Goal: Use online tool/utility

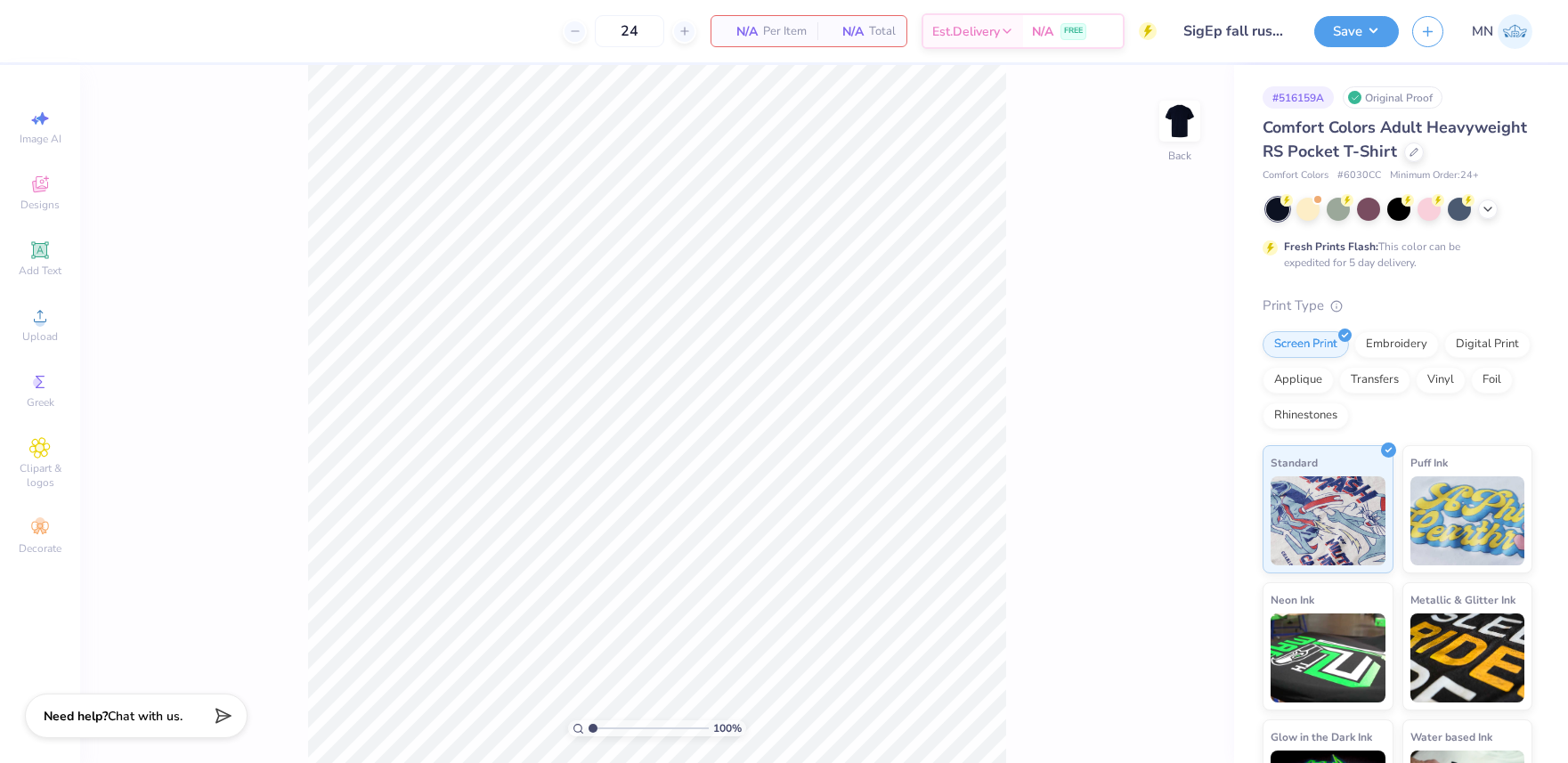
drag, startPoint x: 1165, startPoint y: 117, endPoint x: 1064, endPoint y: 120, distance: 101.0
click at [1165, 117] on img at bounding box center [1180, 120] width 36 height 36
click at [49, 324] on icon at bounding box center [40, 316] width 21 height 21
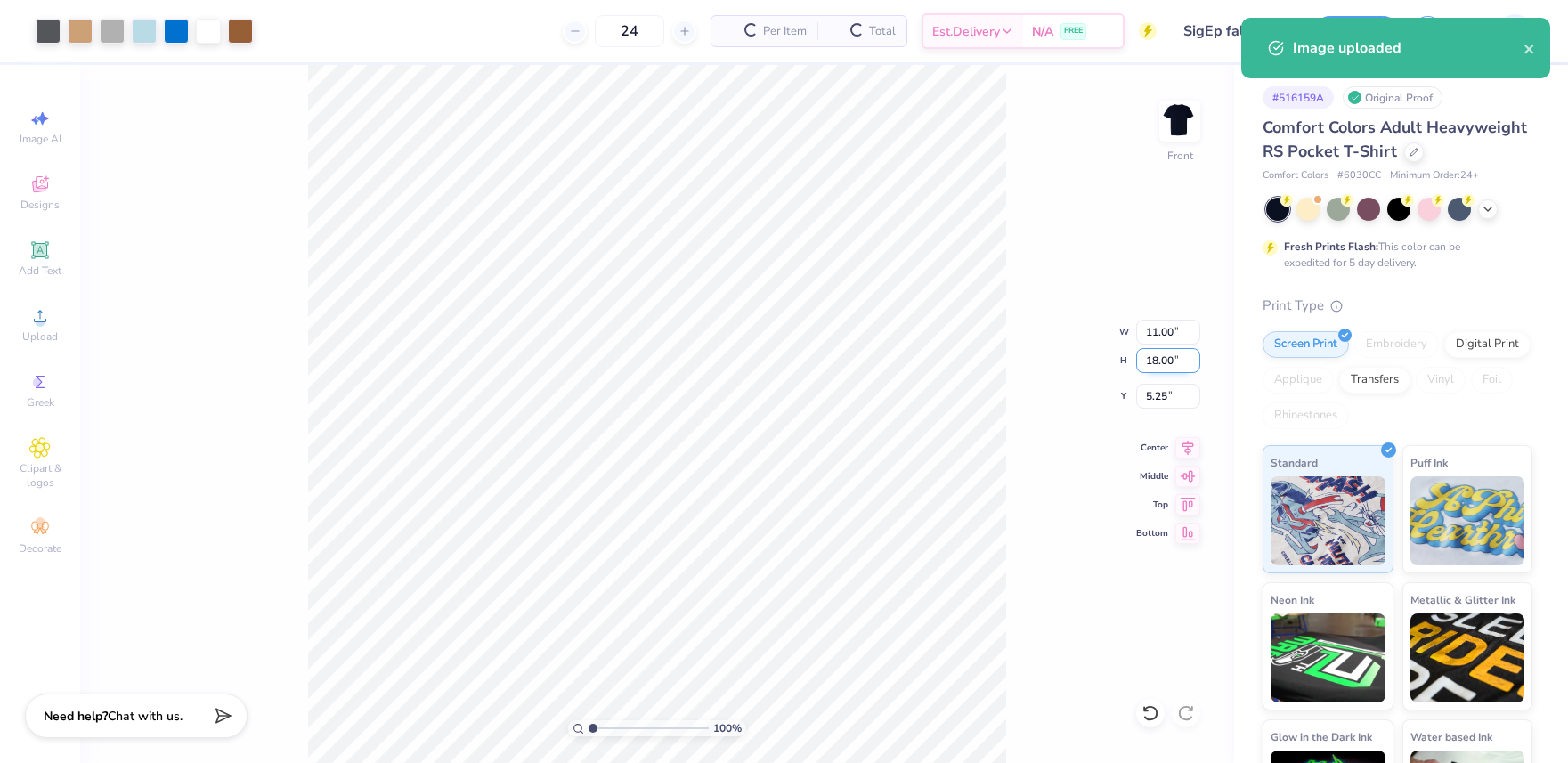
click at [1165, 364] on input "18.00" at bounding box center [1168, 360] width 64 height 25
type input "14"
type input "8.55"
type input "14.00"
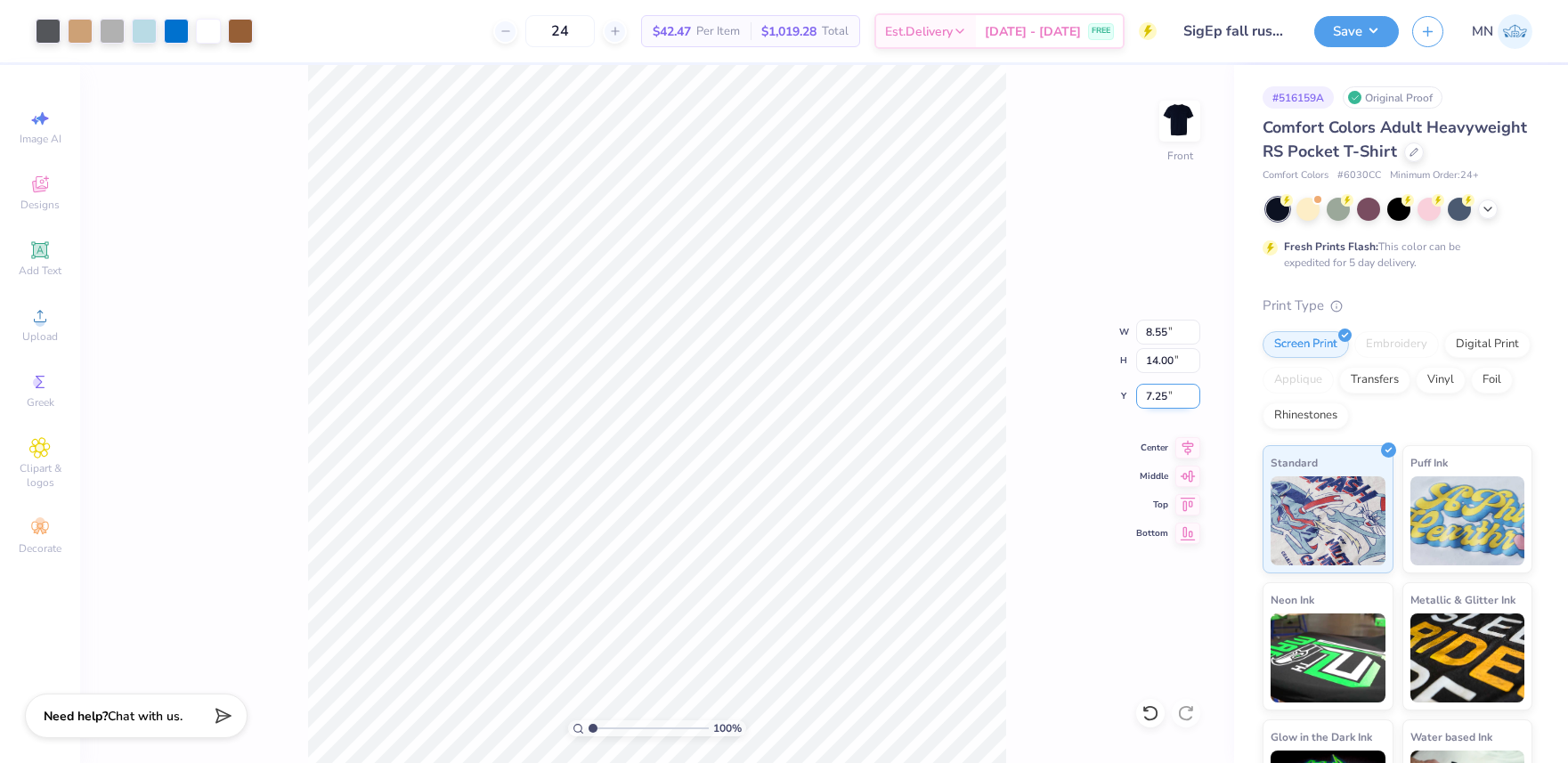
drag, startPoint x: 1161, startPoint y: 392, endPoint x: 1175, endPoint y: 393, distance: 14.0
click at [1161, 392] on input "7.25" at bounding box center [1168, 396] width 64 height 25
type input "3.00"
click at [1178, 135] on img at bounding box center [1180, 121] width 71 height 71
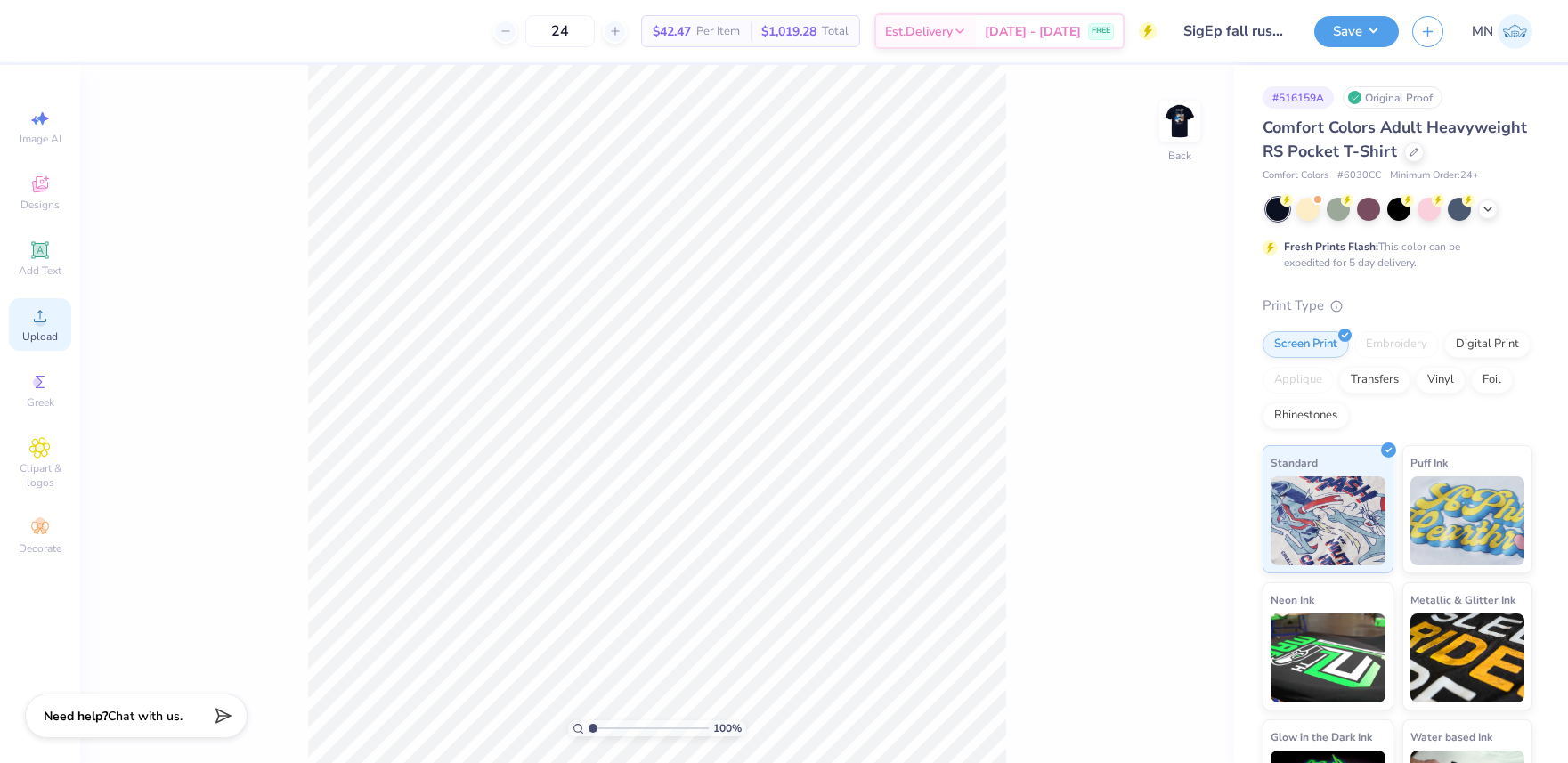
click at [40, 330] on span "Upload" at bounding box center [39, 336] width 36 height 14
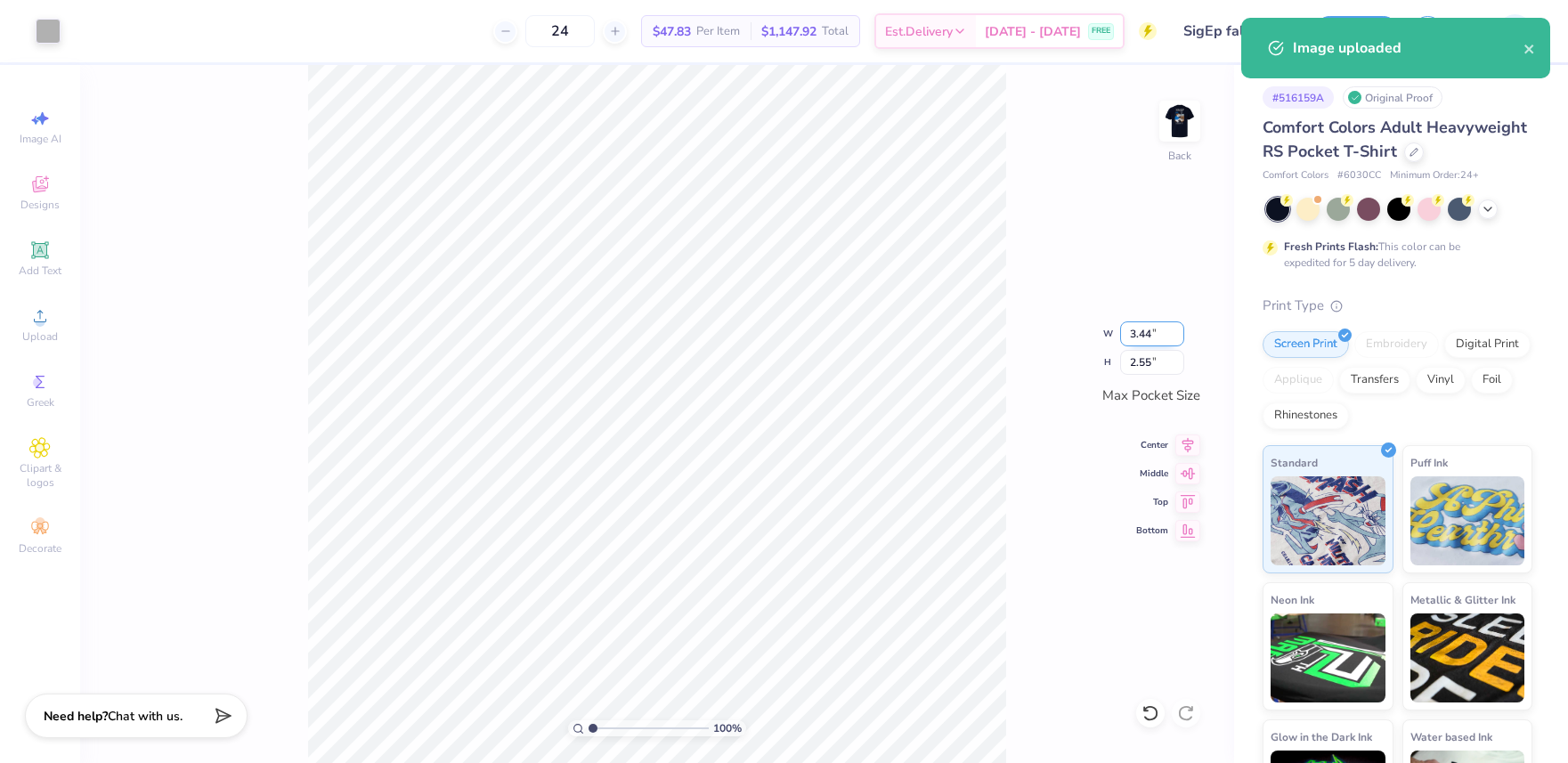
click at [1156, 329] on input "3.44" at bounding box center [1152, 333] width 64 height 25
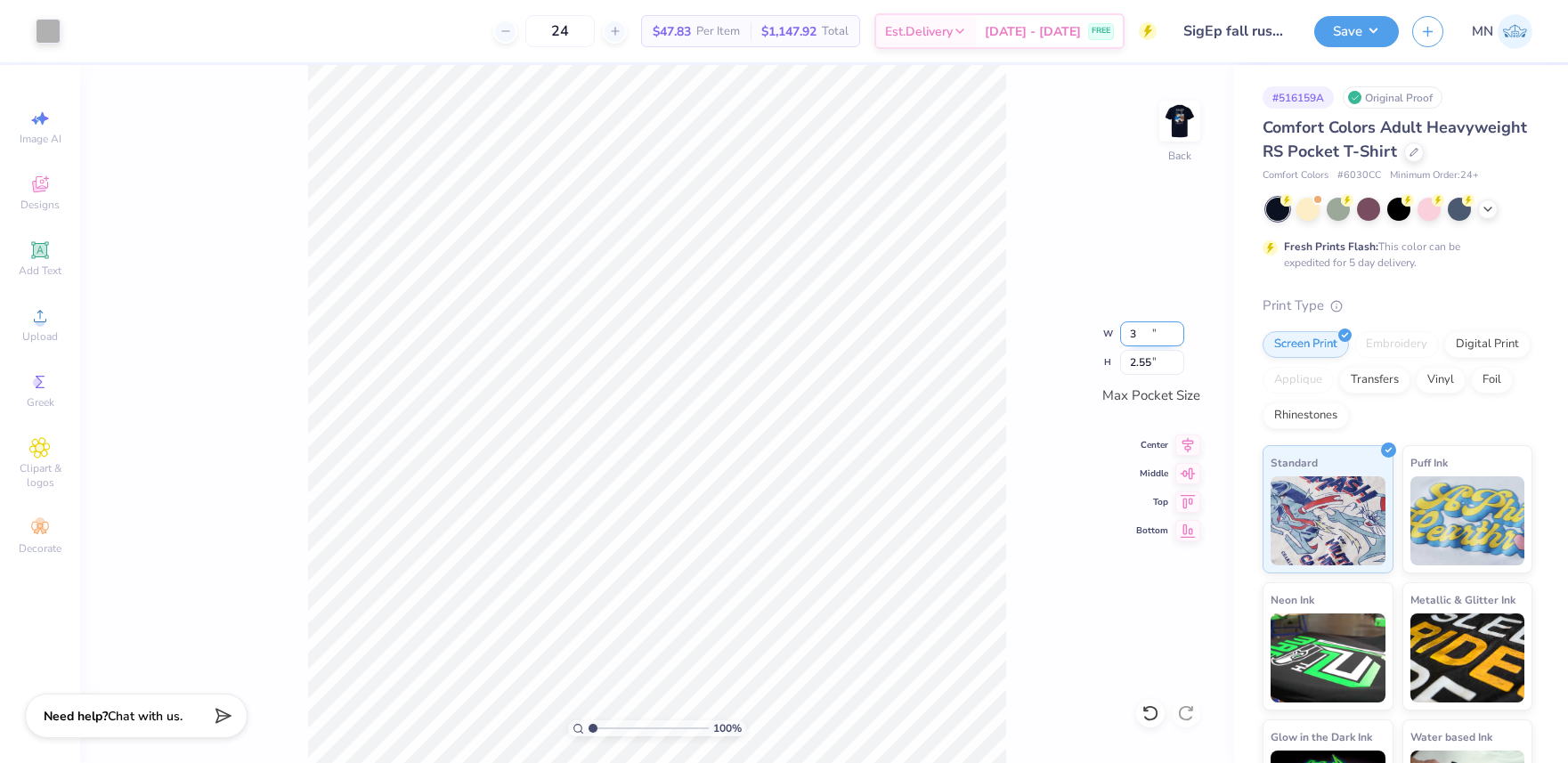
type input "3.00"
type input "2.23"
click at [1366, 43] on button "Save" at bounding box center [1356, 32] width 85 height 31
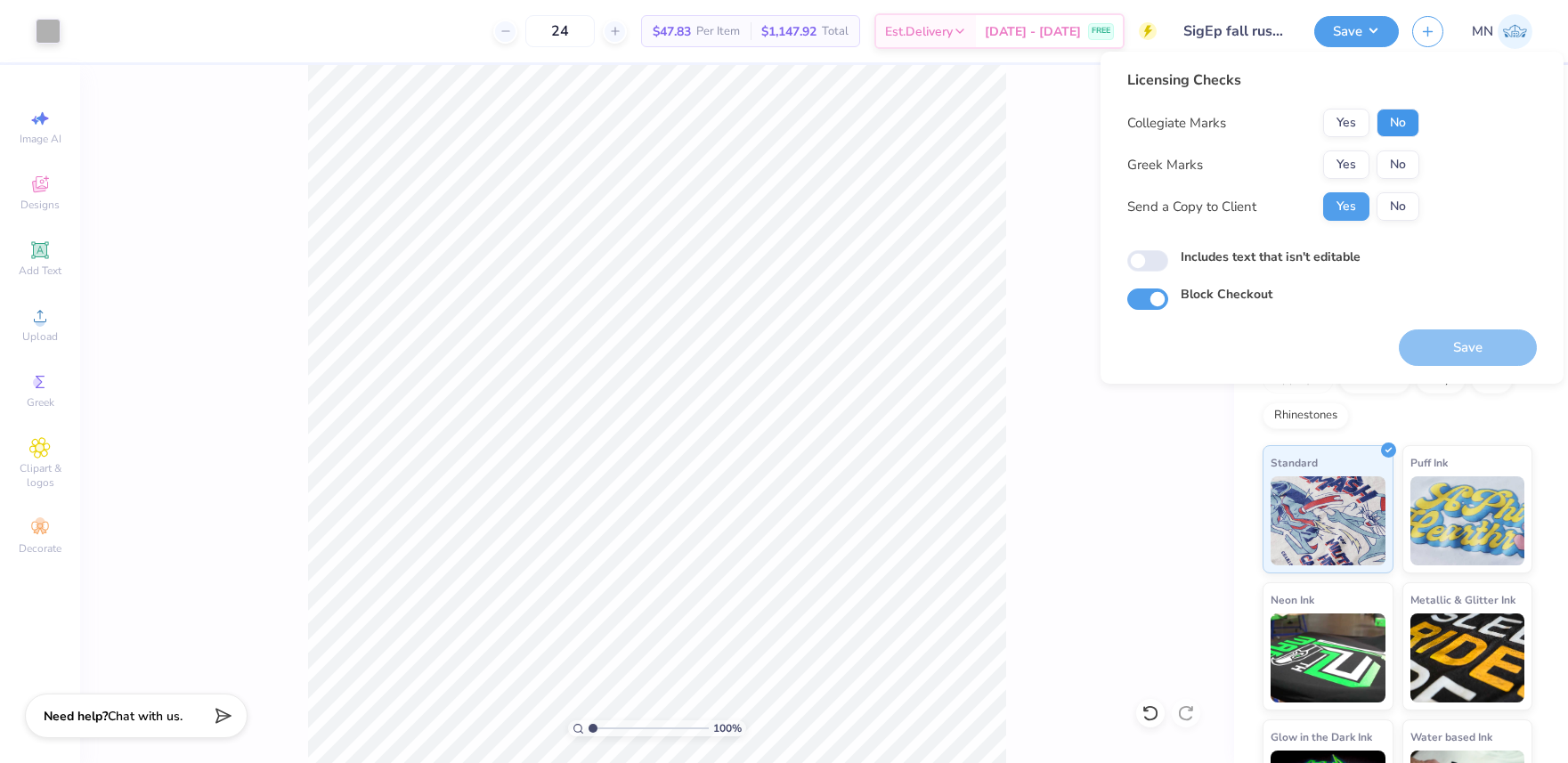
click at [1409, 123] on button "No" at bounding box center [1398, 123] width 42 height 29
click at [1357, 154] on button "Yes" at bounding box center [1347, 165] width 46 height 29
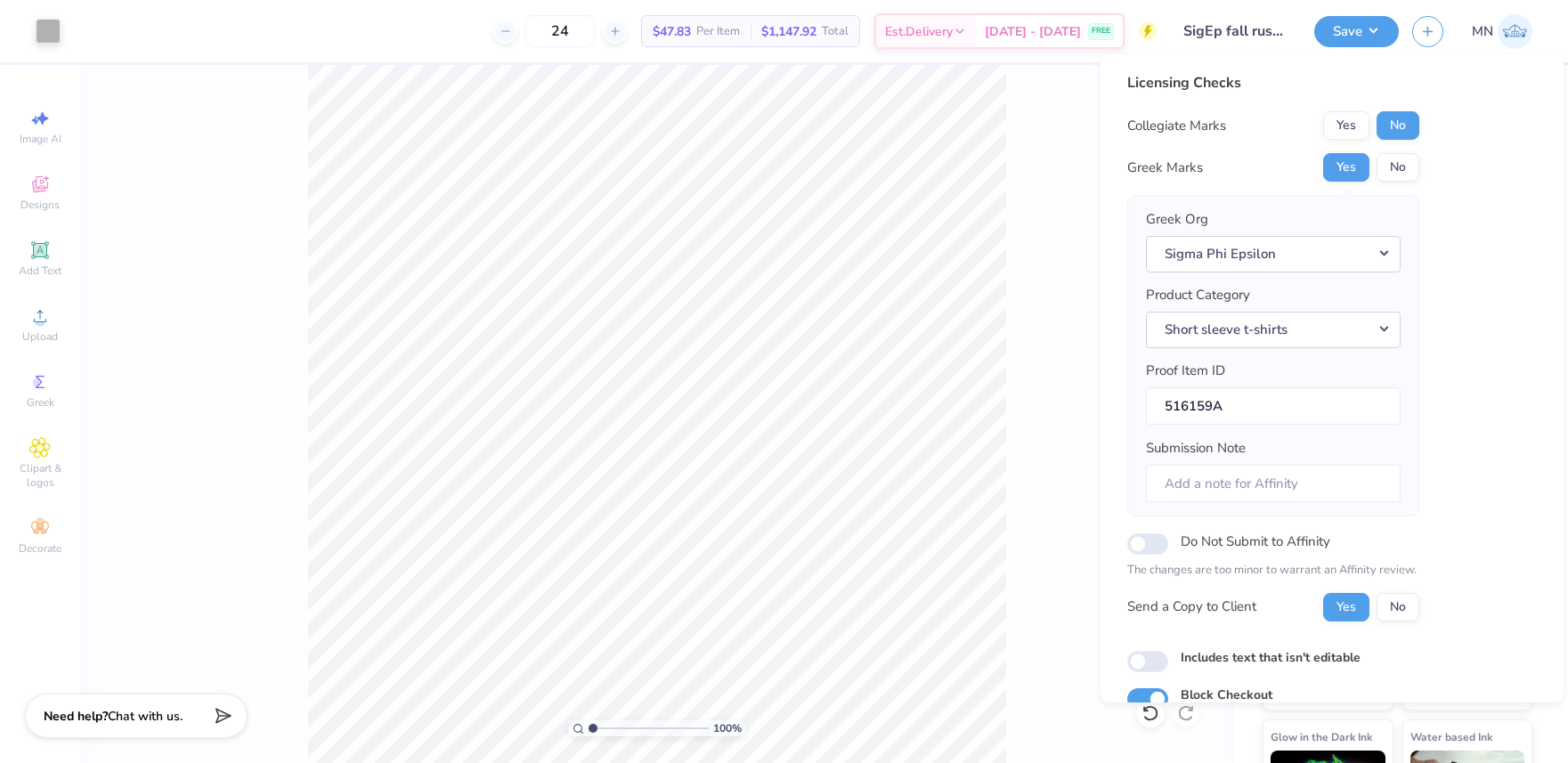
scroll to position [81, 0]
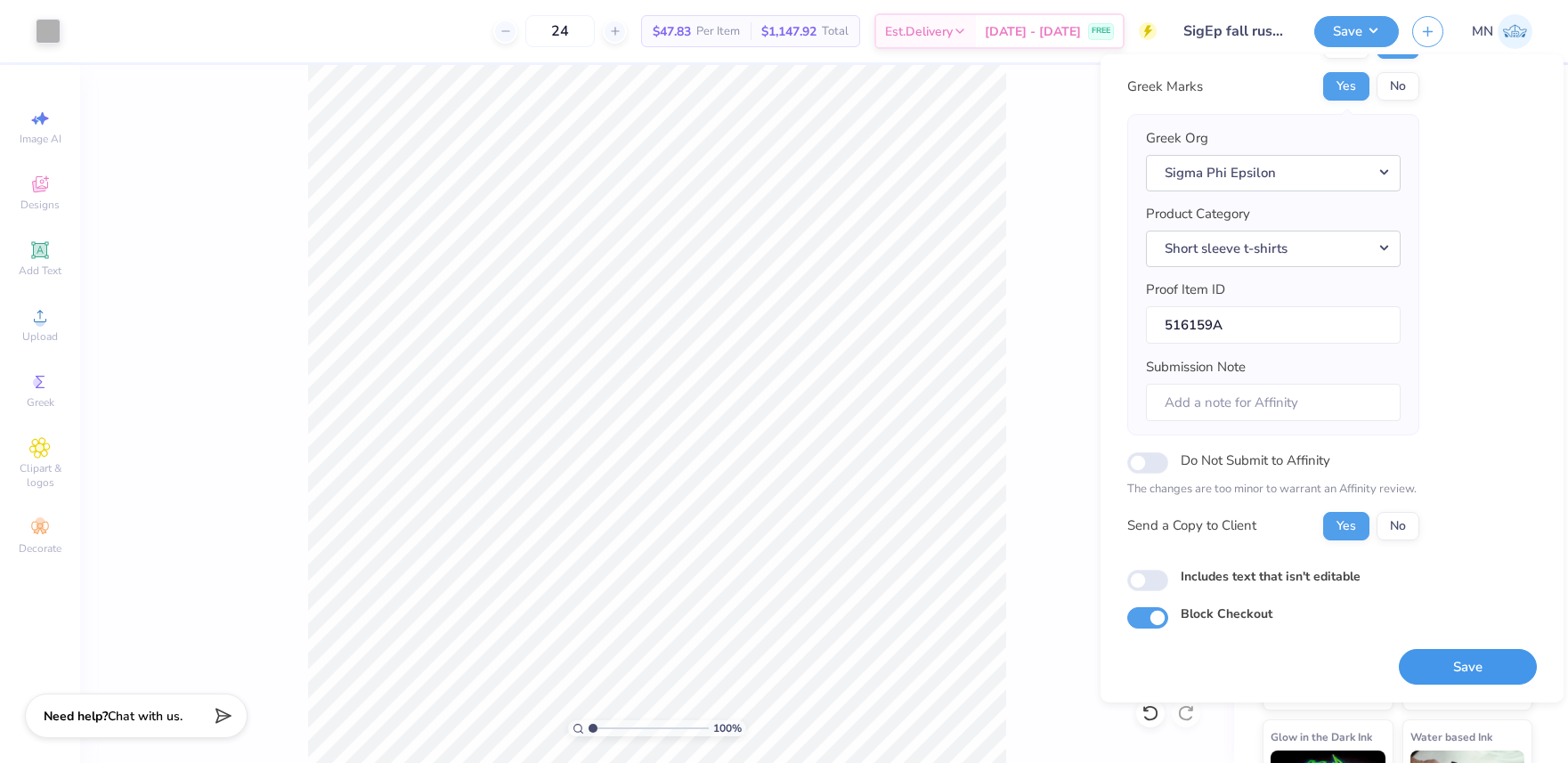
drag, startPoint x: 1472, startPoint y: 654, endPoint x: 1147, endPoint y: 248, distance: 520.1
click at [1472, 654] on button "Save" at bounding box center [1468, 667] width 138 height 37
